Goal: Information Seeking & Learning: Learn about a topic

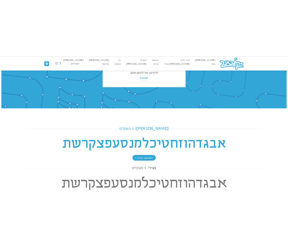
scroll to position [132, 0]
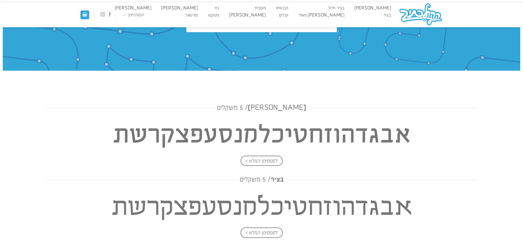
drag, startPoint x: 1, startPoint y: 84, endPoint x: 276, endPoint y: 101, distance: 275.3
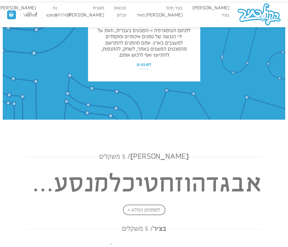
scroll to position [104, 0]
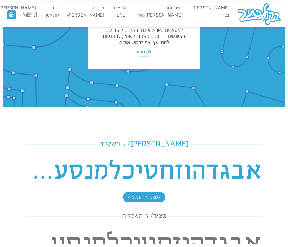
click at [189, 163] on h4 "אבגדהוזחטיכלמנסעפצקרשת" at bounding box center [143, 171] width 235 height 40
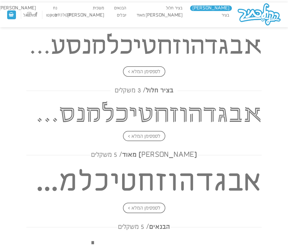
scroll to position [305, 0]
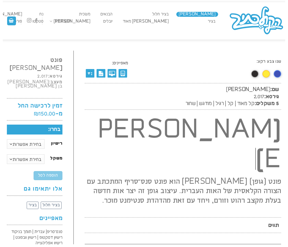
scroll to position [48, 0]
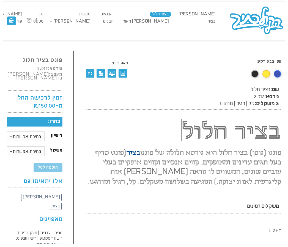
scroll to position [4, 0]
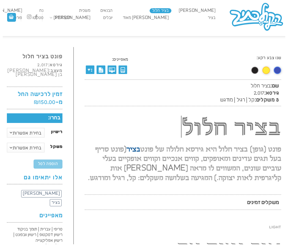
click at [257, 69] on link at bounding box center [254, 70] width 7 height 7
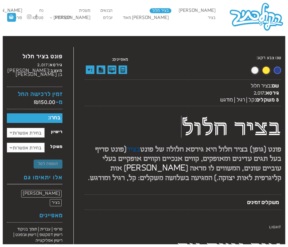
click at [280, 69] on link at bounding box center [277, 70] width 7 height 7
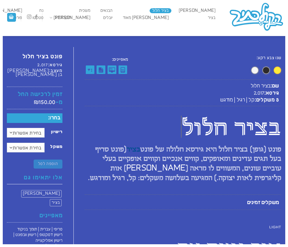
click at [270, 70] on div "שנו צבע רקע:" at bounding box center [247, 65] width 65 height 21
click at [267, 71] on link at bounding box center [265, 70] width 7 height 7
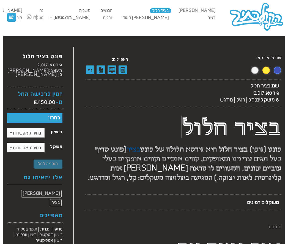
click at [257, 71] on link at bounding box center [254, 69] width 7 height 7
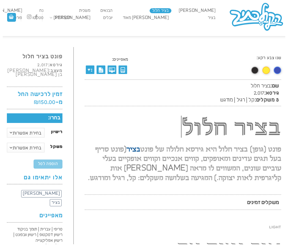
click at [204, 40] on div at bounding box center [144, 41] width 282 height 11
click at [240, 170] on h2 "פונט (גופן) בציר חלול היא גירסא חלולה של פונט בציר (פונט סריף בעל תגים עדינים ו…" at bounding box center [183, 161] width 196 height 42
click at [183, 178] on h2 "פונט (גופן) בציר חלול היא גירסא חלולה של פונט בציר (פונט סריף בעל תגים עדינים ו…" at bounding box center [183, 161] width 196 height 42
click at [115, 10] on link "הבנאים" at bounding box center [106, 10] width 17 height 5
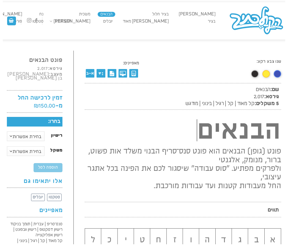
scroll to position [7, 0]
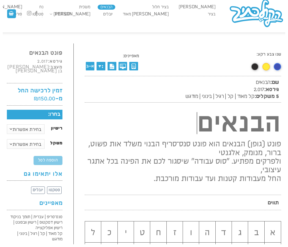
click at [188, 66] on div "מאפיינים:" at bounding box center [150, 62] width 131 height 18
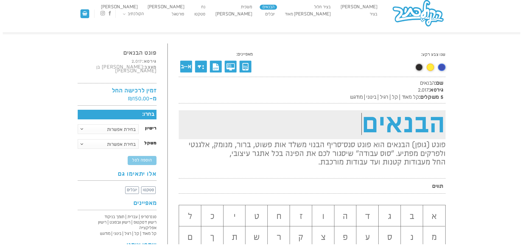
click at [287, 117] on h1 "הבנאים" at bounding box center [312, 124] width 267 height 29
